Goal: Use online tool/utility: Utilize a website feature to perform a specific function

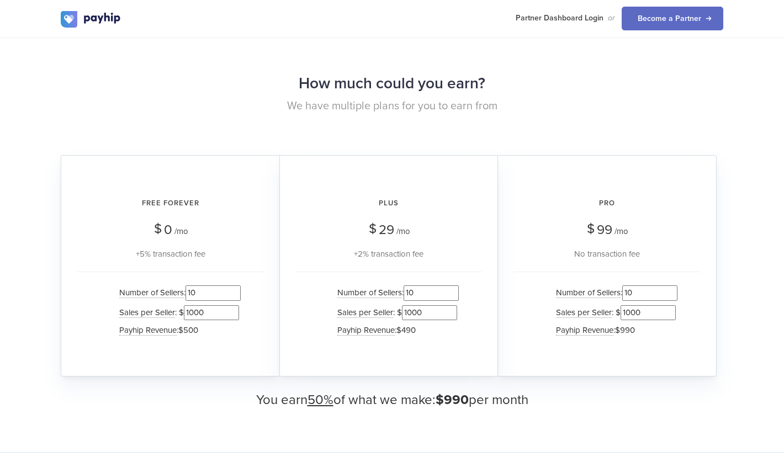
scroll to position [994, 0]
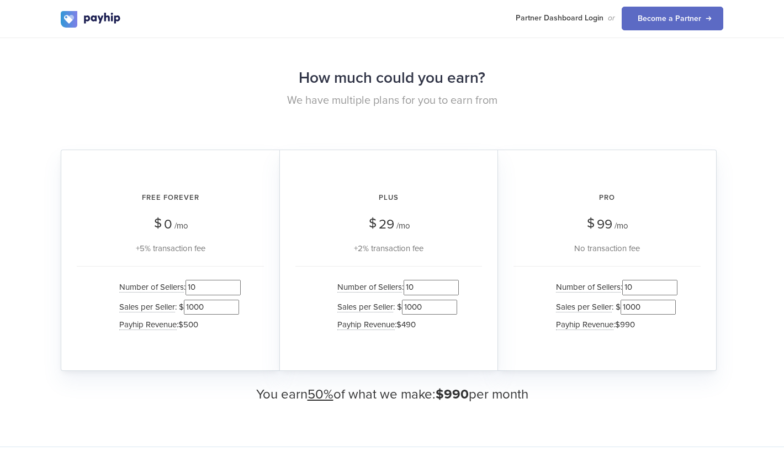
click at [202, 286] on input "10" at bounding box center [212, 287] width 55 height 15
click at [190, 305] on input "1000" at bounding box center [211, 307] width 55 height 15
type input "20000"
click at [191, 287] on input "10" at bounding box center [212, 287] width 55 height 15
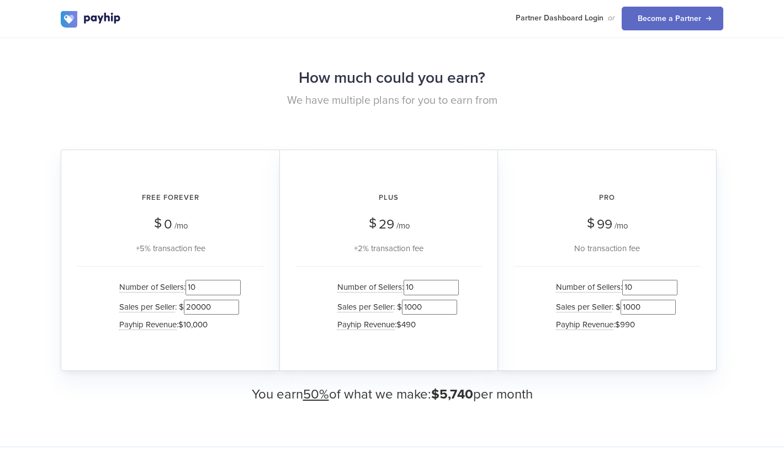
click at [191, 287] on input "10" at bounding box center [212, 287] width 55 height 15
type input "1"
click at [215, 328] on li "Payhip Revenue : $1,000" at bounding box center [177, 325] width 127 height 16
click at [200, 285] on input "1" at bounding box center [212, 287] width 55 height 15
click at [204, 310] on input "20000" at bounding box center [211, 307] width 55 height 15
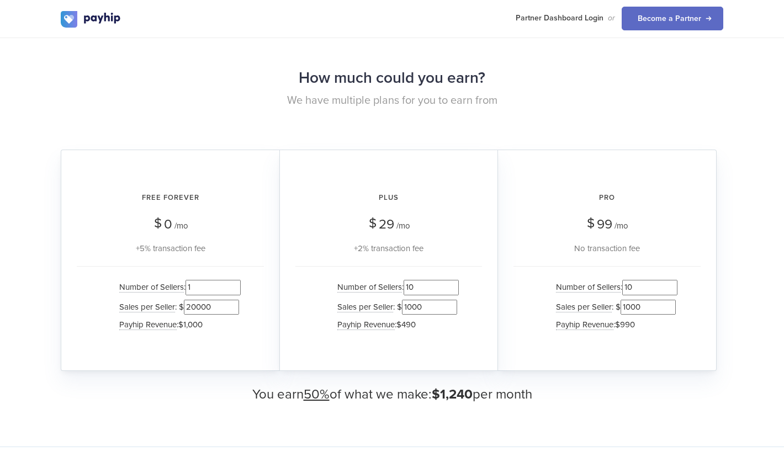
click at [204, 310] on input "20000" at bounding box center [211, 307] width 55 height 15
type input "1"
type input "10000"
